Goal: Information Seeking & Learning: Check status

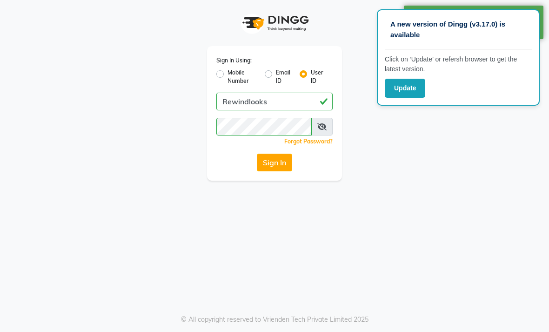
click at [448, 150] on div "Sign In Using: Mobile Number Email ID User ID Rewindlooks Remember me Forgot Pa…" at bounding box center [274, 90] width 447 height 181
select select "service"
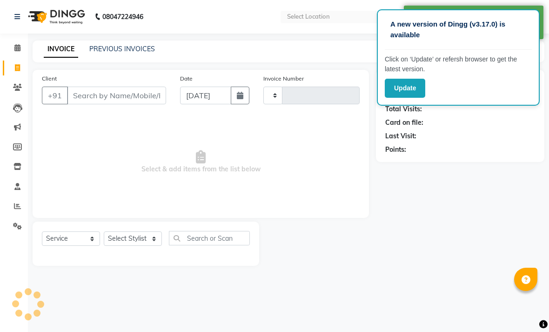
select select "en"
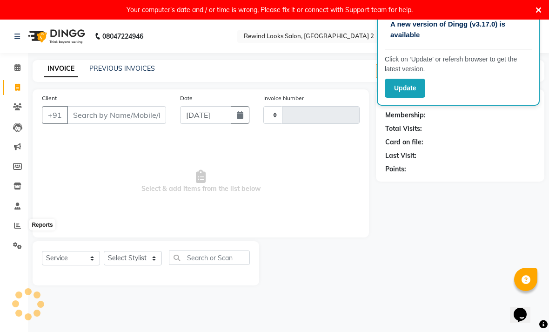
click at [15, 229] on icon at bounding box center [17, 225] width 7 height 7
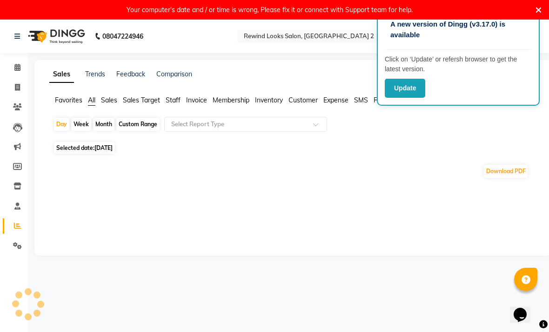
click at [147, 131] on div "Custom Range" at bounding box center [137, 124] width 43 height 13
select select "9"
select select "2025"
click at [152, 131] on div "Custom Range" at bounding box center [137, 124] width 43 height 13
select select "9"
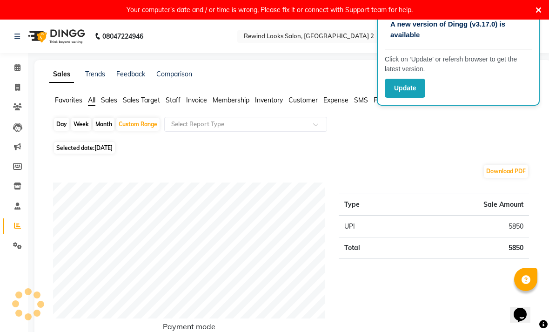
select select "2025"
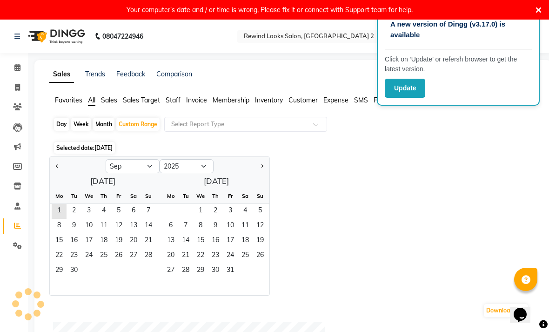
click at [59, 174] on button "Previous month" at bounding box center [57, 166] width 7 height 15
select select "8"
click at [119, 219] on span "1" at bounding box center [118, 211] width 15 height 15
click at [147, 278] on span "31" at bounding box center [148, 270] width 15 height 15
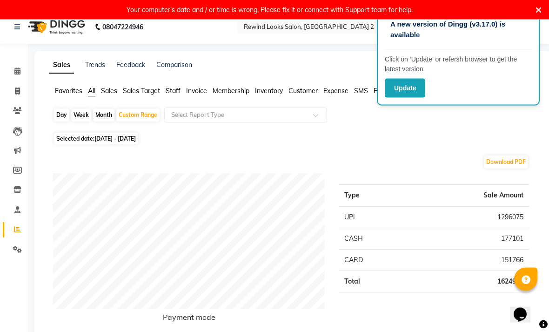
scroll to position [8, 0]
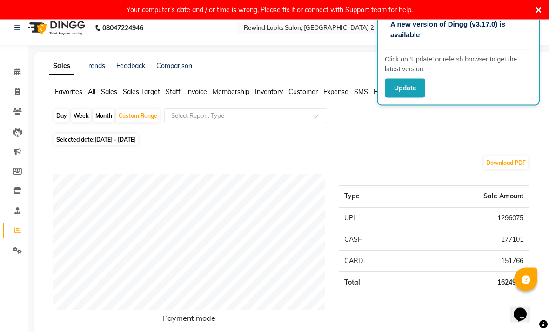
click at [180, 96] on span "Staff" at bounding box center [173, 92] width 15 height 8
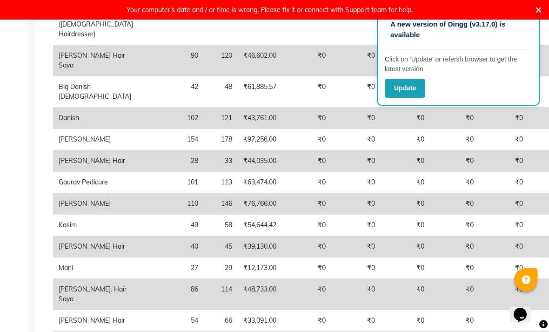
scroll to position [284, 0]
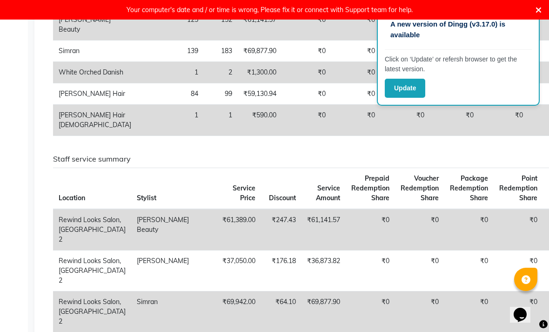
scroll to position [857, 0]
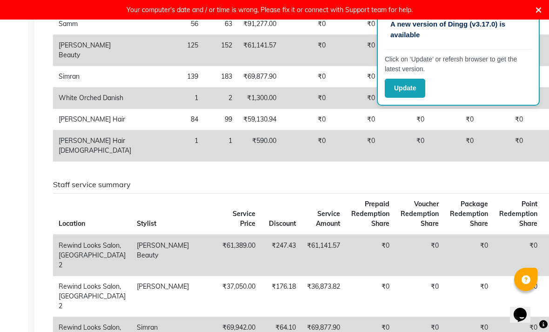
click at [536, 7] on icon at bounding box center [539, 10] width 6 height 8
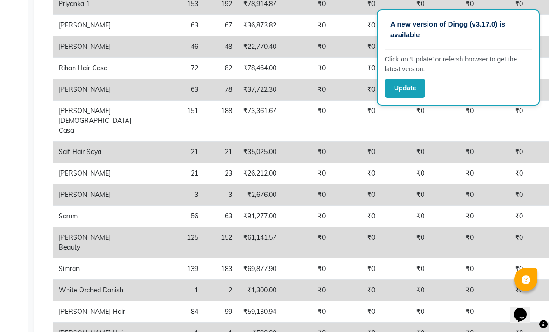
scroll to position [649, 0]
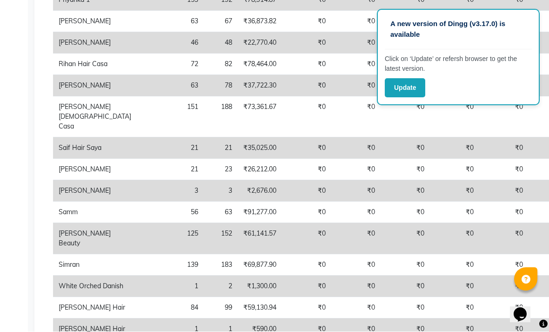
click at [529, 181] on td "₹0" at bounding box center [553, 169] width 49 height 21
click at [529, 97] on td "₹0" at bounding box center [553, 85] width 49 height 21
click at [529, 138] on td "₹0" at bounding box center [553, 117] width 49 height 41
click at [529, 181] on td "₹0" at bounding box center [553, 169] width 49 height 21
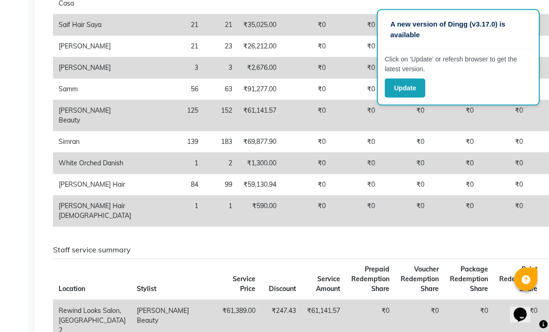
scroll to position [816, 0]
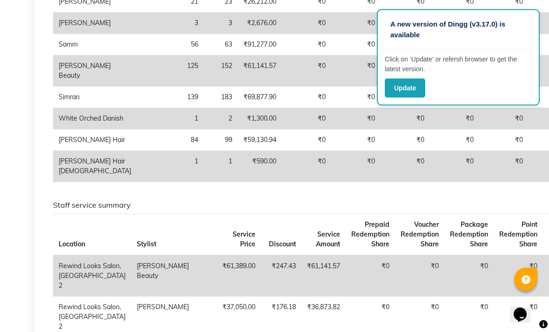
click at [529, 87] on td "₹0" at bounding box center [553, 71] width 49 height 31
click at [529, 108] on td "₹0" at bounding box center [553, 97] width 49 height 21
click at [479, 151] on td "₹0" at bounding box center [503, 140] width 49 height 21
click at [529, 108] on td "₹0" at bounding box center [553, 97] width 49 height 21
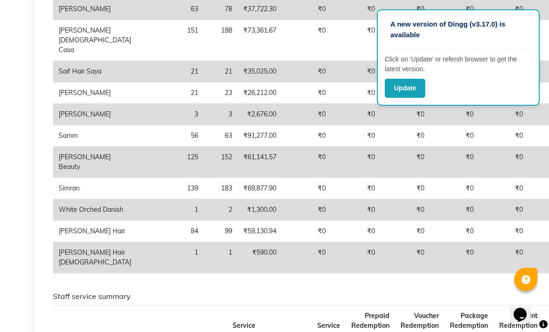
scroll to position [720, 0]
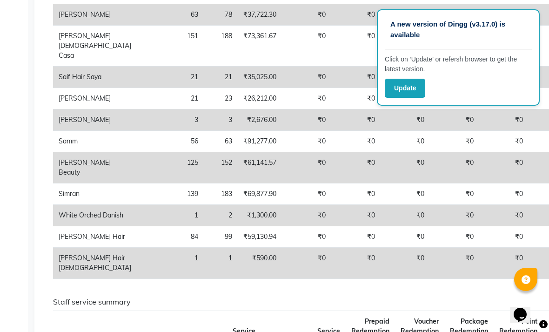
click at [529, 152] on td "₹0" at bounding box center [553, 141] width 49 height 21
click at [529, 109] on td "₹0" at bounding box center [553, 98] width 49 height 21
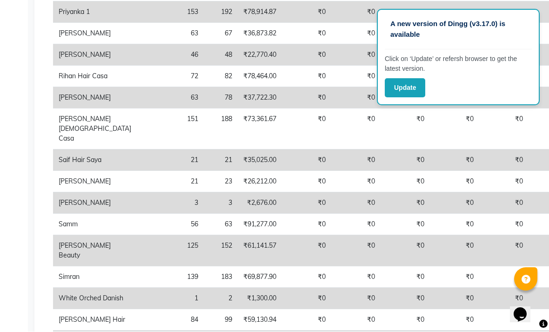
click at [529, 150] on td "₹0" at bounding box center [553, 129] width 49 height 41
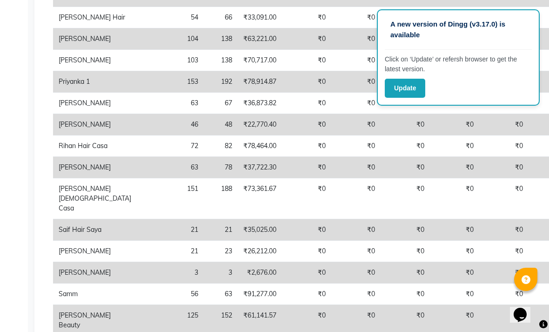
scroll to position [568, 0]
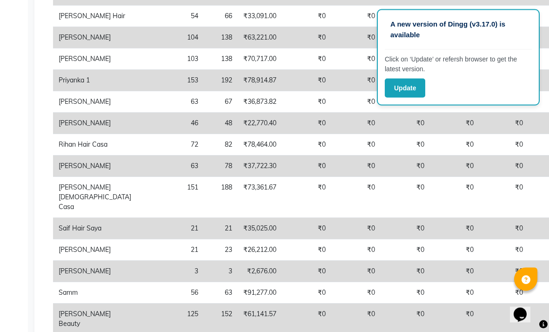
click at [529, 156] on td "₹0" at bounding box center [553, 145] width 49 height 21
click at [529, 113] on td "₹0" at bounding box center [553, 102] width 49 height 21
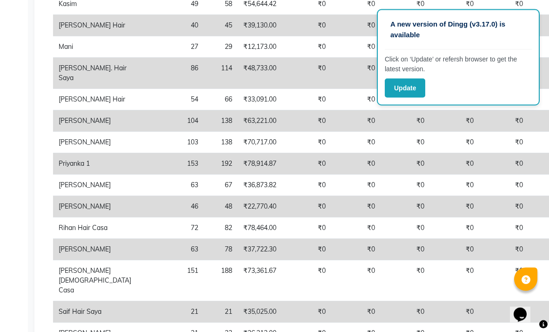
click at [529, 154] on td "₹0" at bounding box center [553, 142] width 49 height 21
click at [529, 111] on td "₹0" at bounding box center [553, 99] width 49 height 21
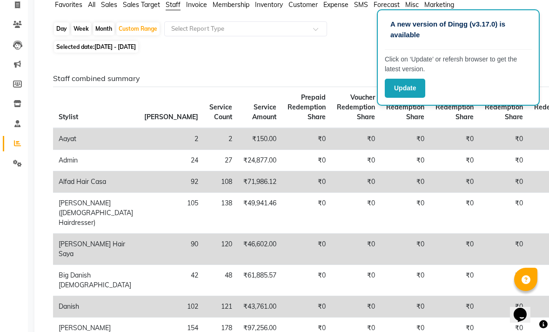
scroll to position [83, 0]
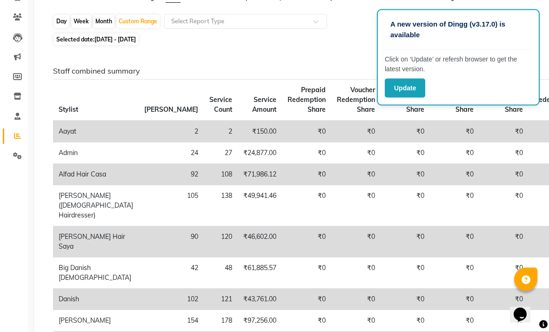
click at [529, 164] on td "₹0" at bounding box center [553, 153] width 49 height 21
click at [529, 220] on td "₹0" at bounding box center [553, 206] width 49 height 41
click at [529, 164] on td "₹0" at bounding box center [553, 152] width 49 height 21
click at [529, 224] on td "₹0" at bounding box center [553, 205] width 49 height 41
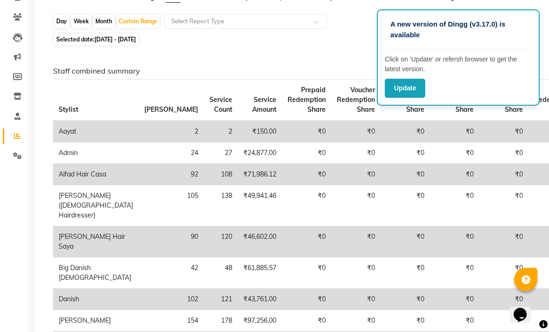
click at [529, 257] on td "₹0" at bounding box center [553, 241] width 49 height 31
click at [529, 289] on td "₹0" at bounding box center [553, 272] width 49 height 31
click at [529, 226] on td "₹0" at bounding box center [553, 205] width 49 height 41
click at [529, 164] on td "₹0" at bounding box center [553, 152] width 49 height 21
click at [529, 223] on td "₹0" at bounding box center [553, 205] width 49 height 41
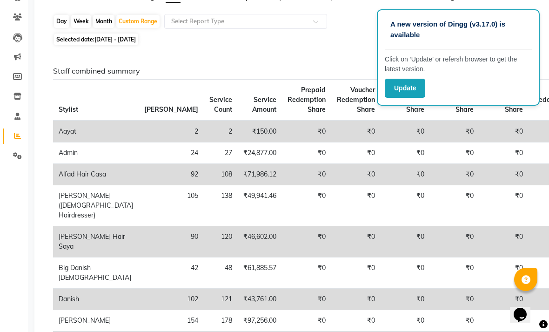
click at [529, 285] on td "₹0" at bounding box center [553, 272] width 49 height 31
click at [529, 164] on td "₹0" at bounding box center [553, 152] width 49 height 21
click at [529, 223] on td "₹0" at bounding box center [553, 205] width 49 height 41
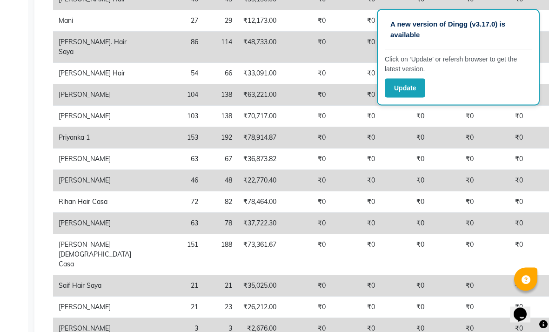
scroll to position [512, 0]
click at [529, 170] on td "₹0" at bounding box center [553, 158] width 49 height 21
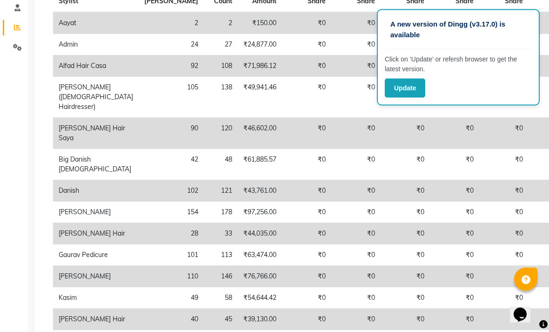
scroll to position [195, 0]
